Goal: Task Accomplishment & Management: Use online tool/utility

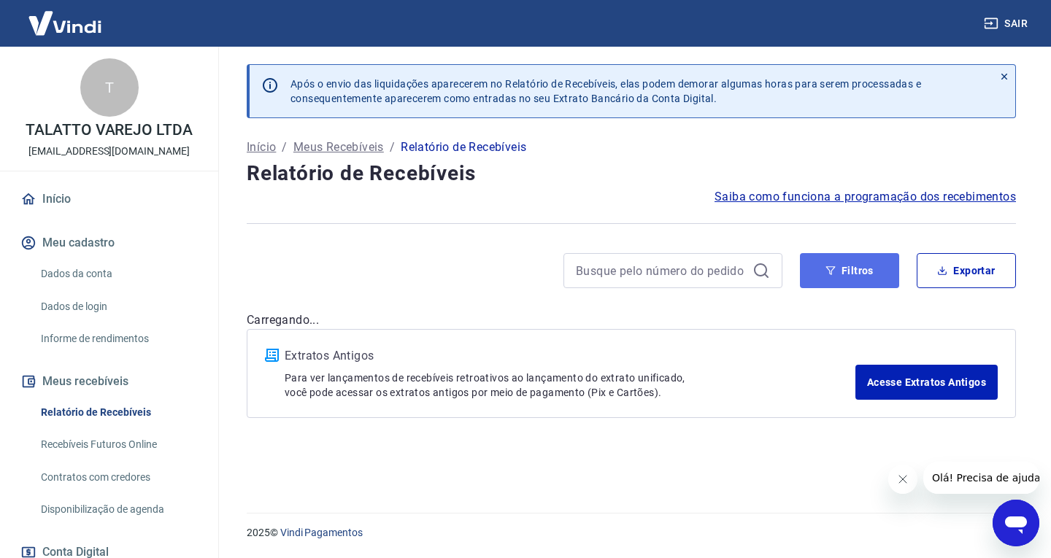
click at [834, 274] on icon "button" at bounding box center [831, 271] width 10 height 10
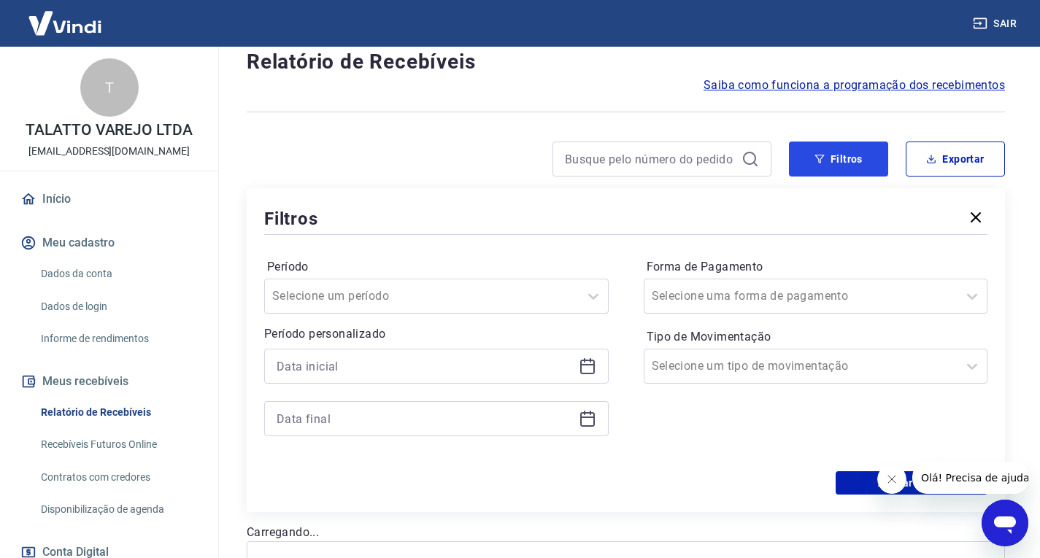
scroll to position [219, 0]
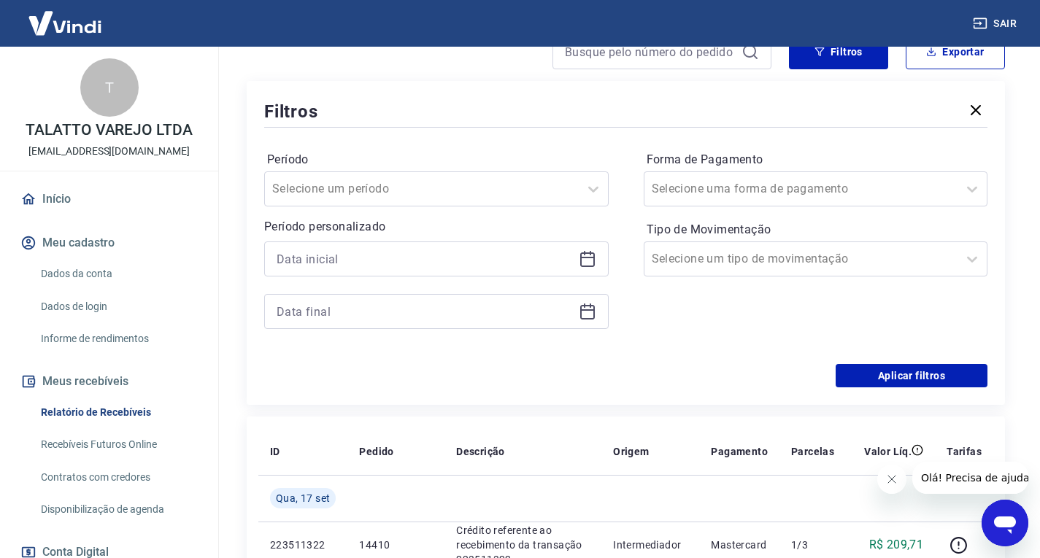
click at [591, 247] on div at bounding box center [436, 259] width 345 height 35
click at [590, 255] on icon at bounding box center [590, 253] width 1 height 4
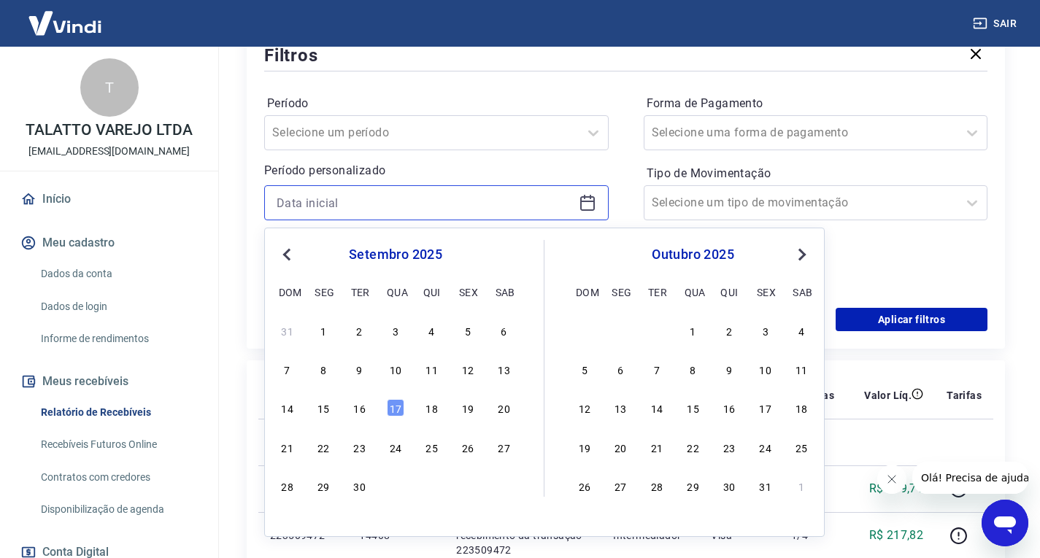
scroll to position [292, 0]
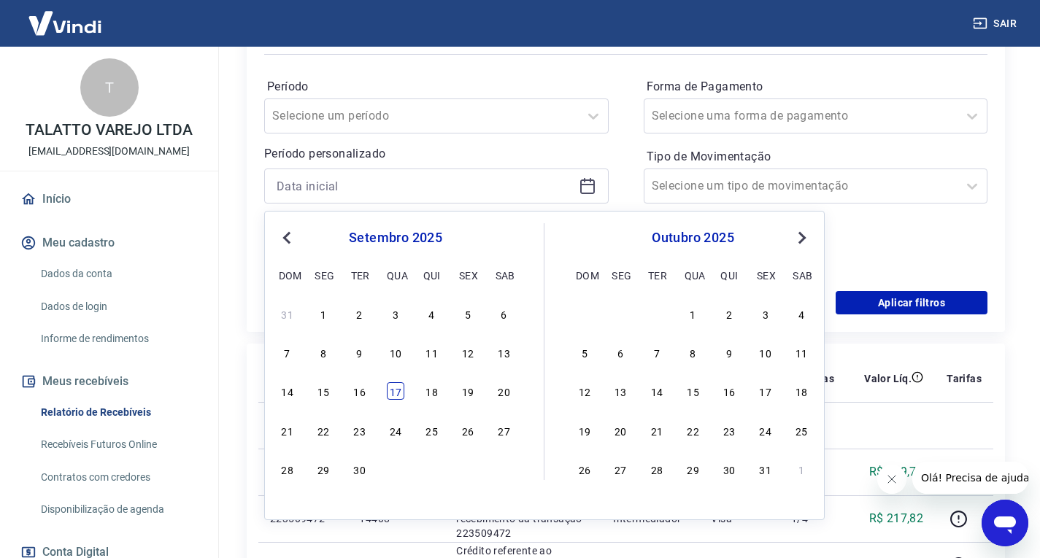
click at [400, 389] on div "17" at bounding box center [396, 392] width 18 height 18
type input "[DATE]"
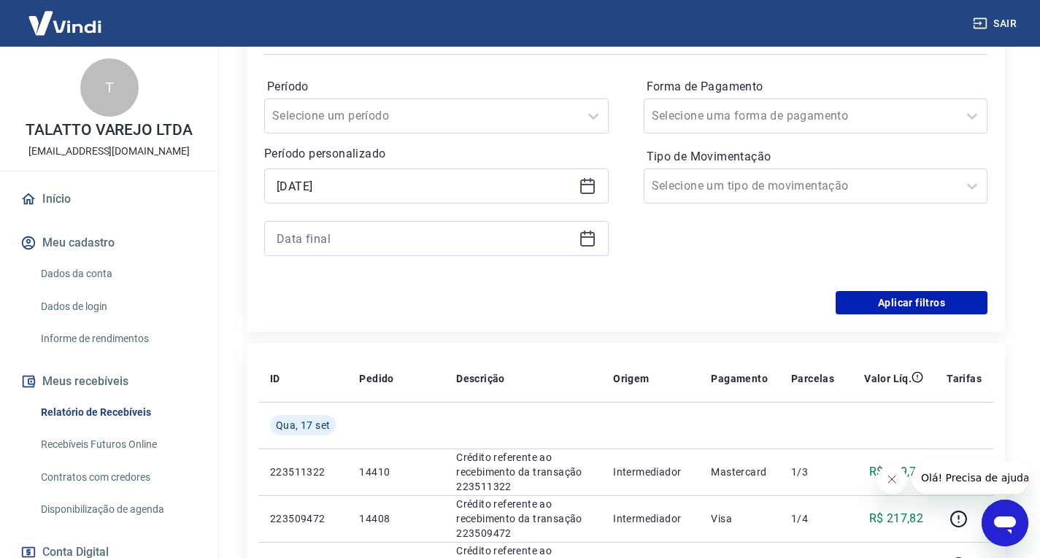
click at [588, 247] on div at bounding box center [436, 238] width 345 height 35
click at [586, 241] on icon at bounding box center [588, 239] width 18 height 18
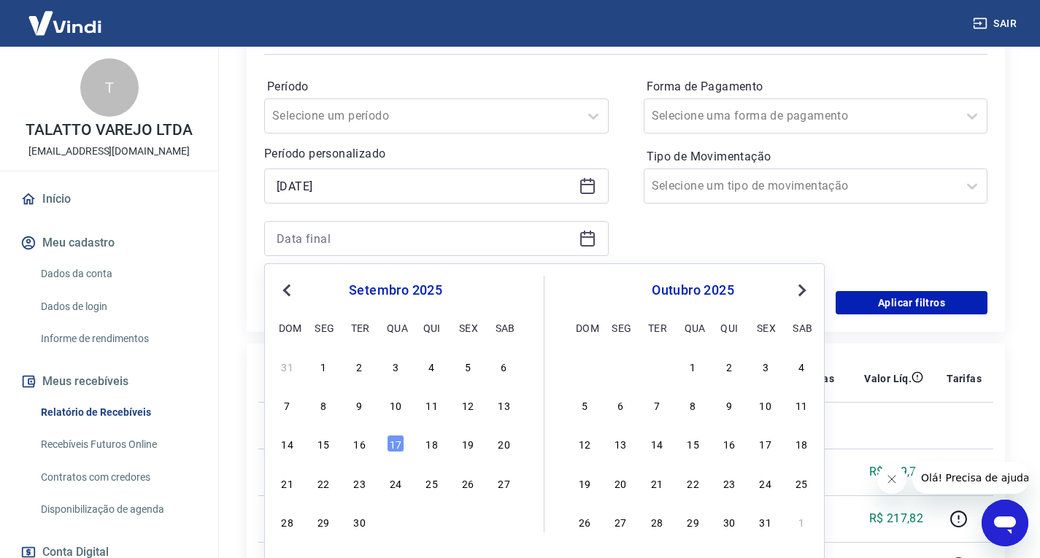
click at [394, 426] on div "31 1 2 3 4 5 6 7 8 9 10 11 12 13 14 15 16 17 18 19 20 21 22 23 24 25 26 27 28 2…" at bounding box center [396, 444] width 238 height 177
click at [394, 437] on div "17" at bounding box center [396, 444] width 18 height 18
type input "[DATE]"
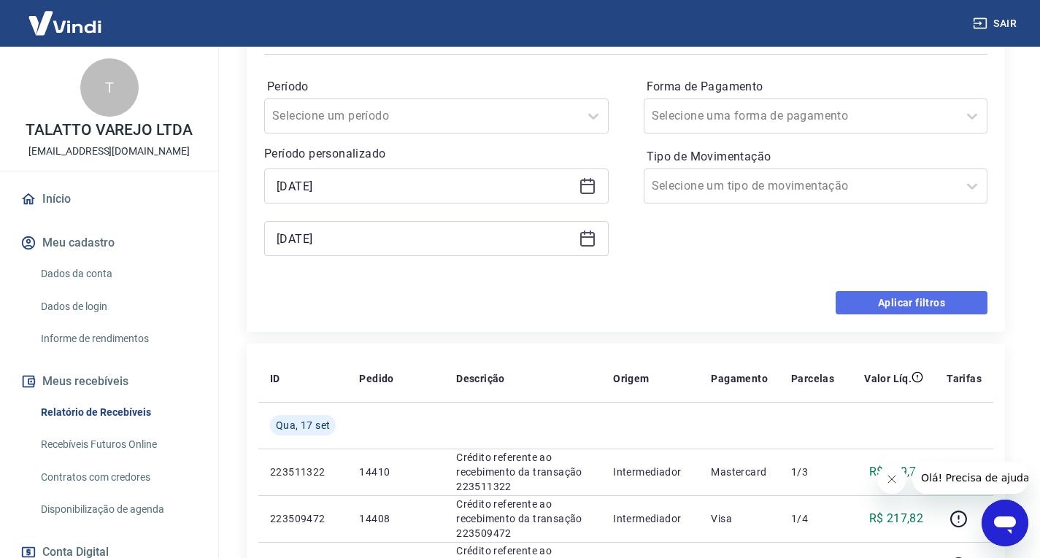
click at [915, 304] on button "Aplicar filtros" at bounding box center [912, 302] width 152 height 23
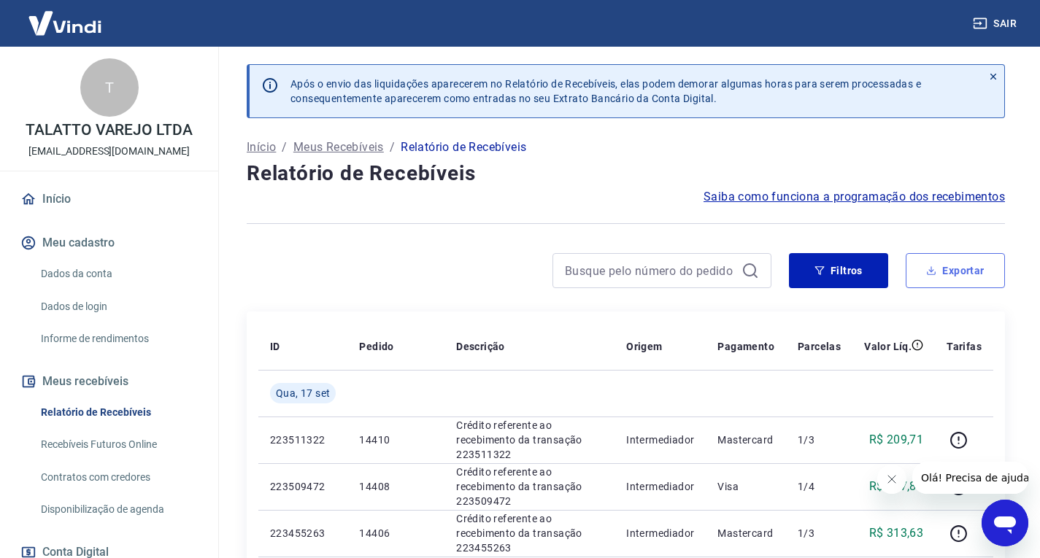
click at [929, 271] on icon "button" at bounding box center [931, 271] width 10 height 10
type input "[DATE]"
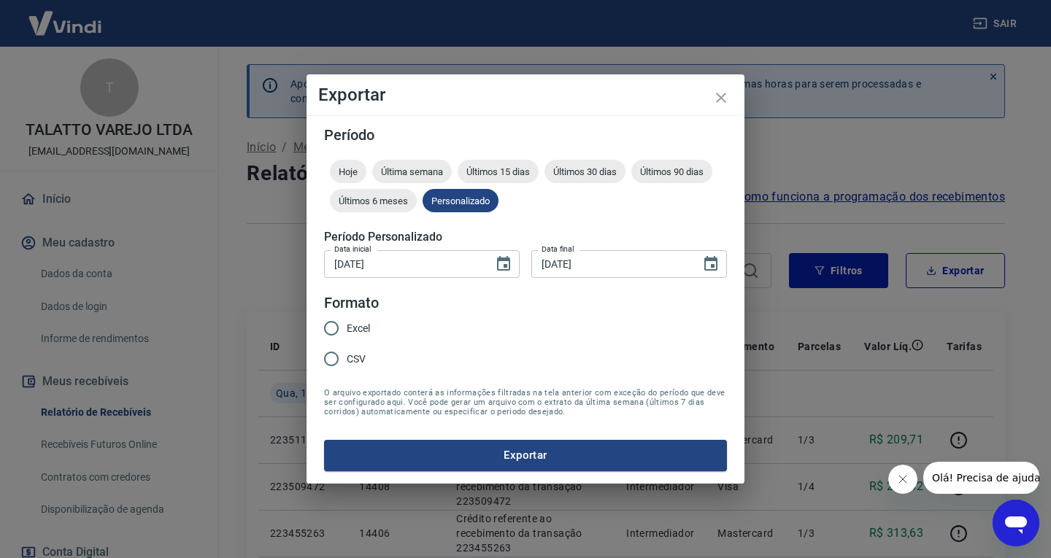
click at [341, 324] on input "Excel" at bounding box center [331, 328] width 31 height 31
radio input "true"
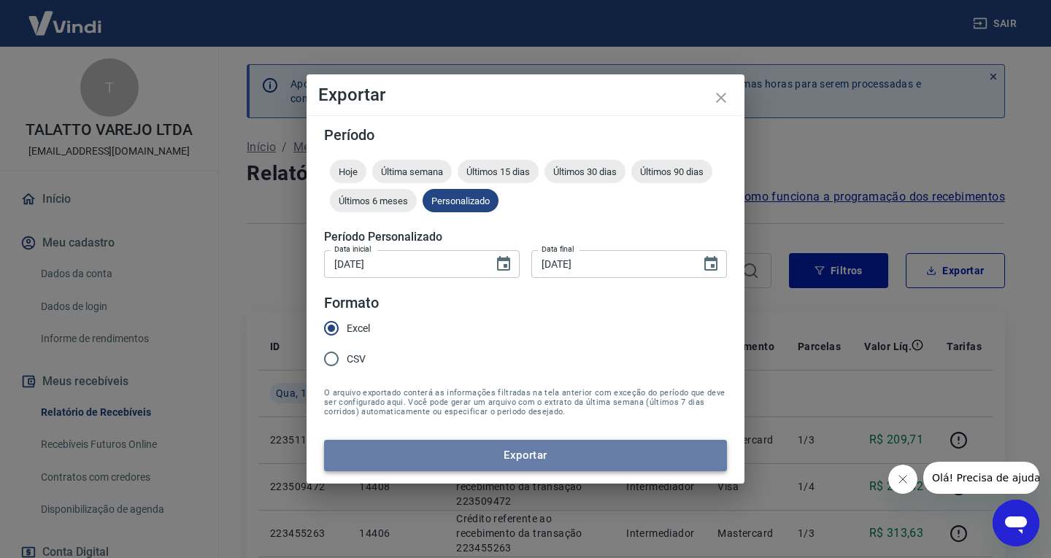
click at [464, 454] on button "Exportar" at bounding box center [525, 455] width 403 height 31
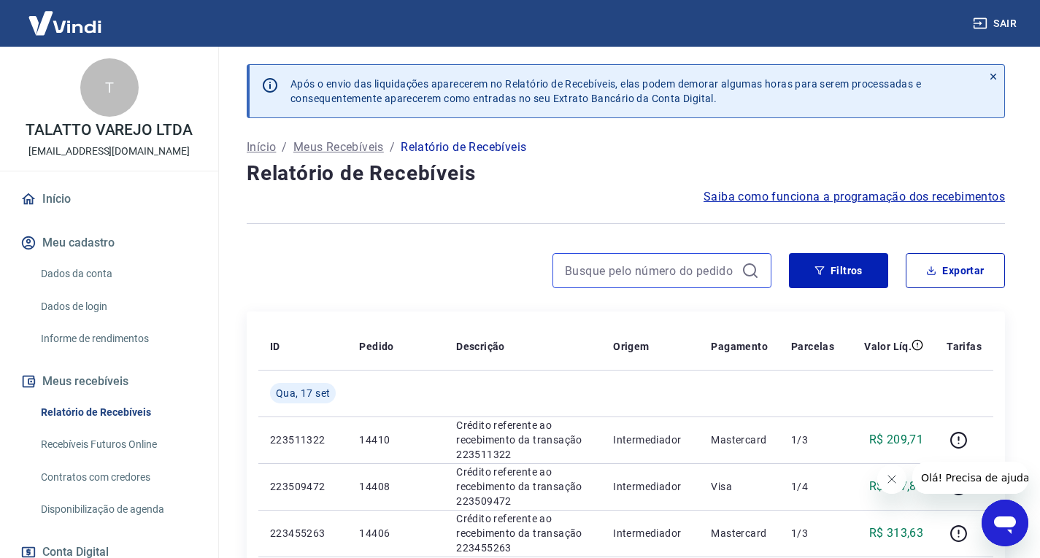
click at [598, 265] on input at bounding box center [650, 271] width 171 height 22
paste input "14682"
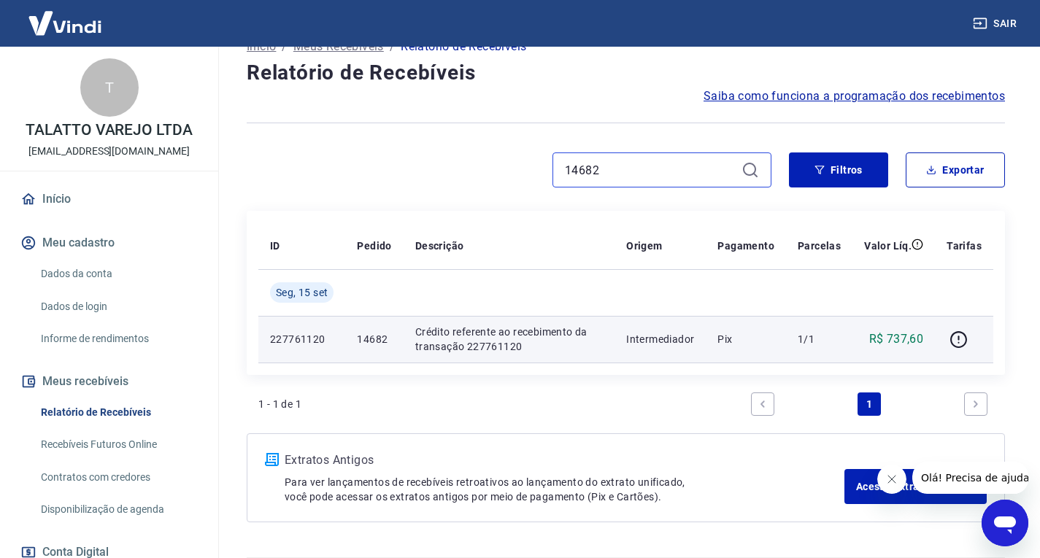
scroll to position [145, 0]
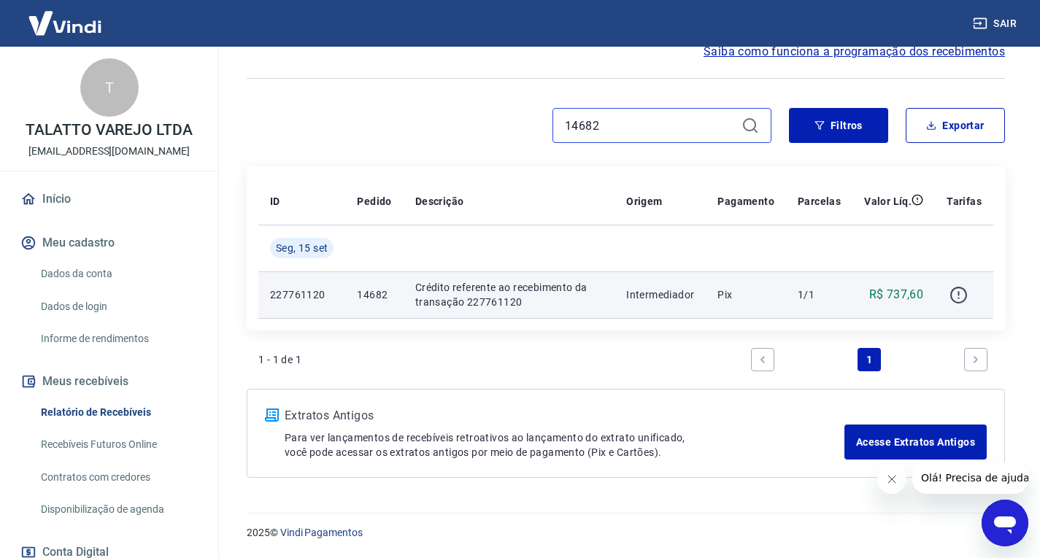
type input "14682"
click at [958, 293] on icon "button" at bounding box center [959, 295] width 18 height 18
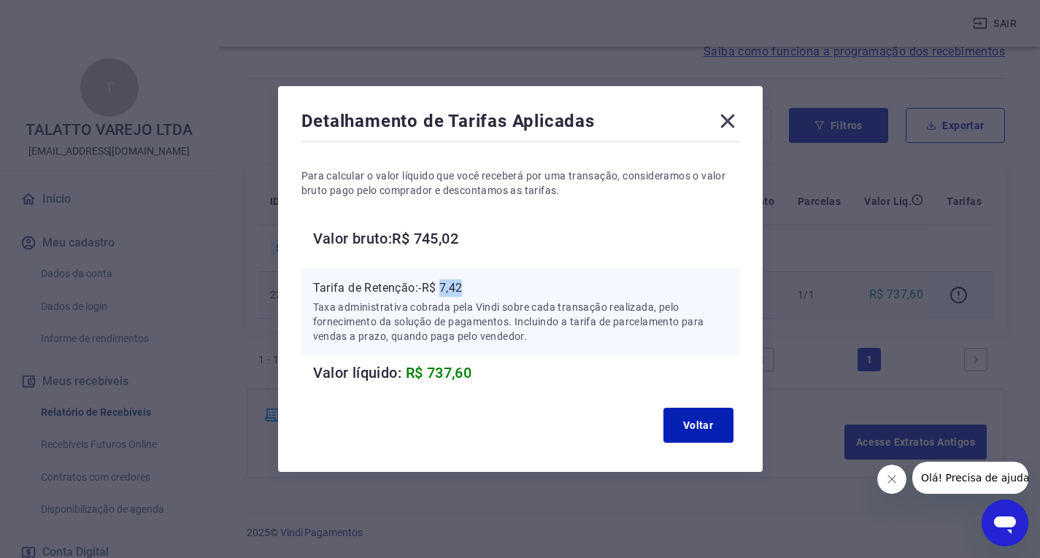
drag, startPoint x: 447, startPoint y: 289, endPoint x: 496, endPoint y: 288, distance: 48.9
click at [496, 288] on p "Tarifa de Retenção: -R$ 7,42" at bounding box center [520, 289] width 415 height 18
copy p "7,42"
click at [734, 119] on icon at bounding box center [728, 122] width 14 height 14
